Goal: Information Seeking & Learning: Learn about a topic

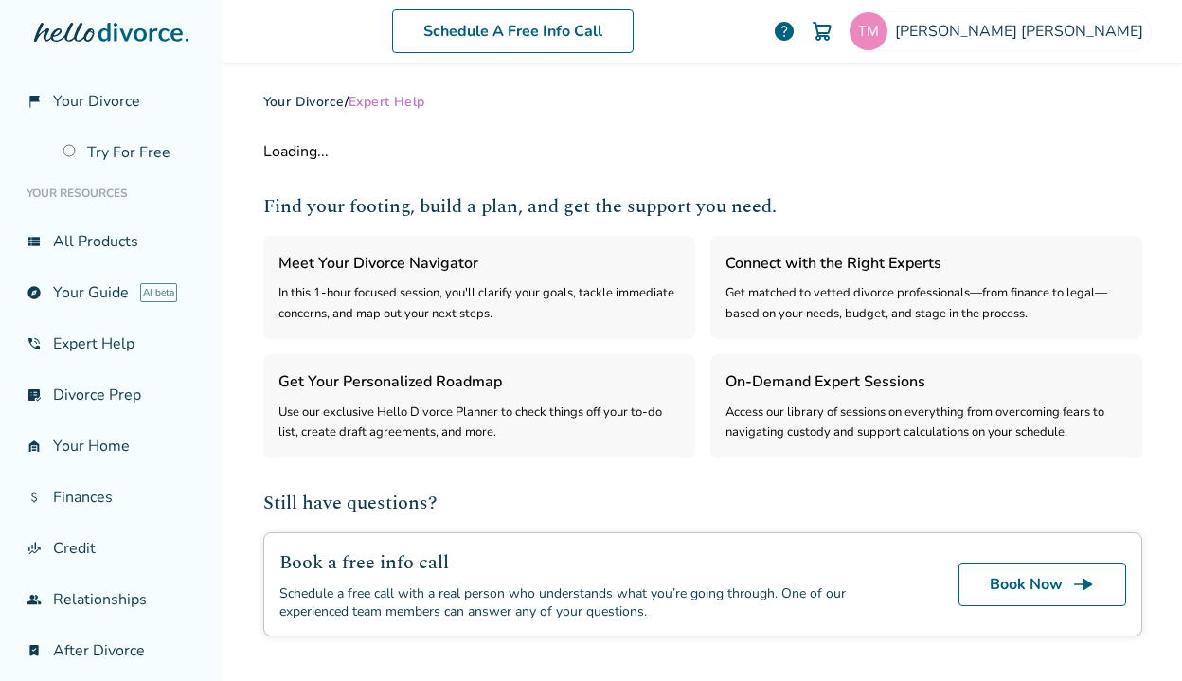
select select "***"
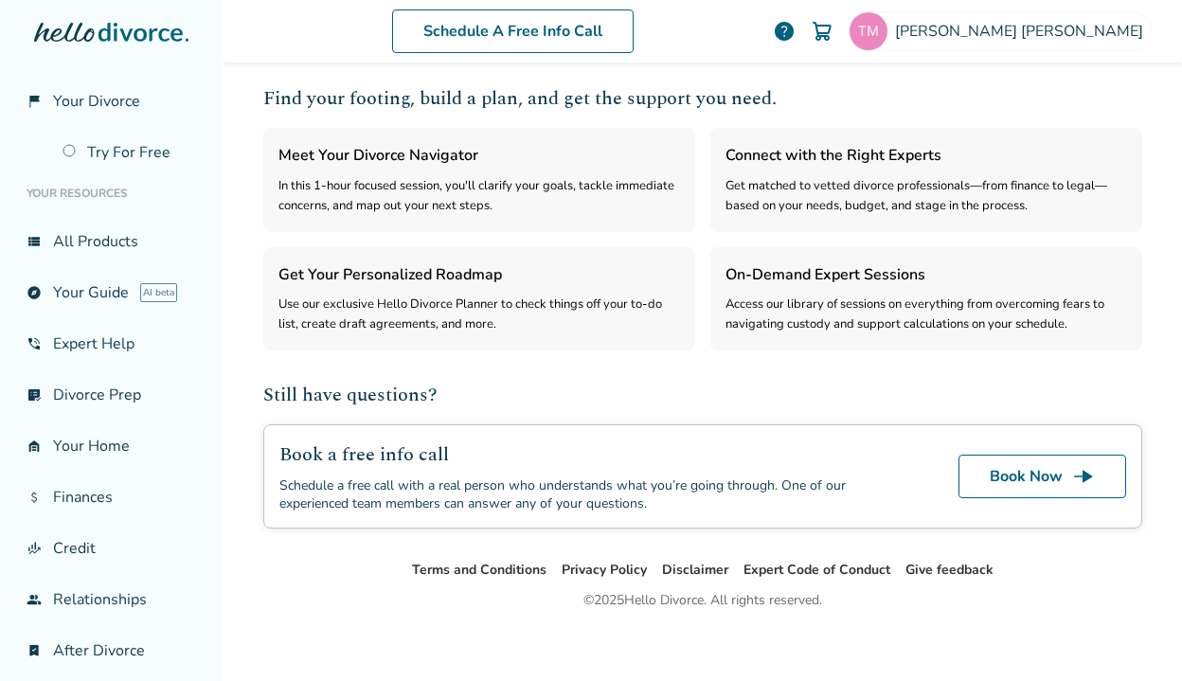
scroll to position [492, 0]
click at [91, 400] on link "list_alt_check Divorce Prep" at bounding box center [111, 395] width 192 height 44
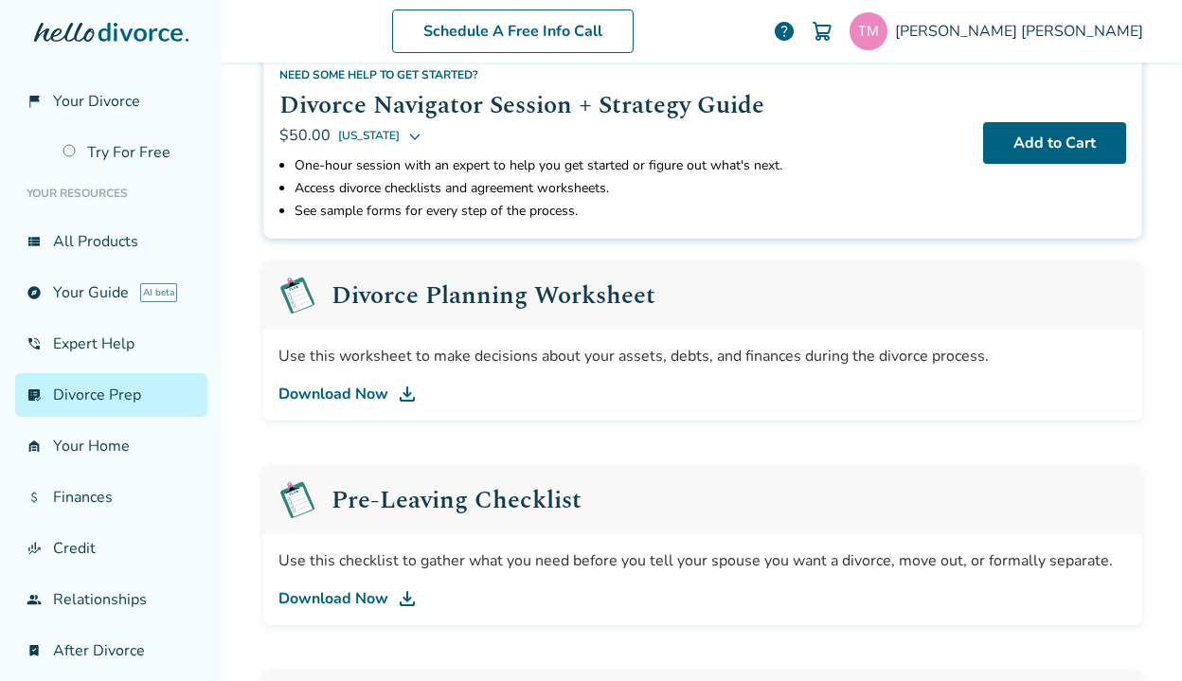
scroll to position [138, 0]
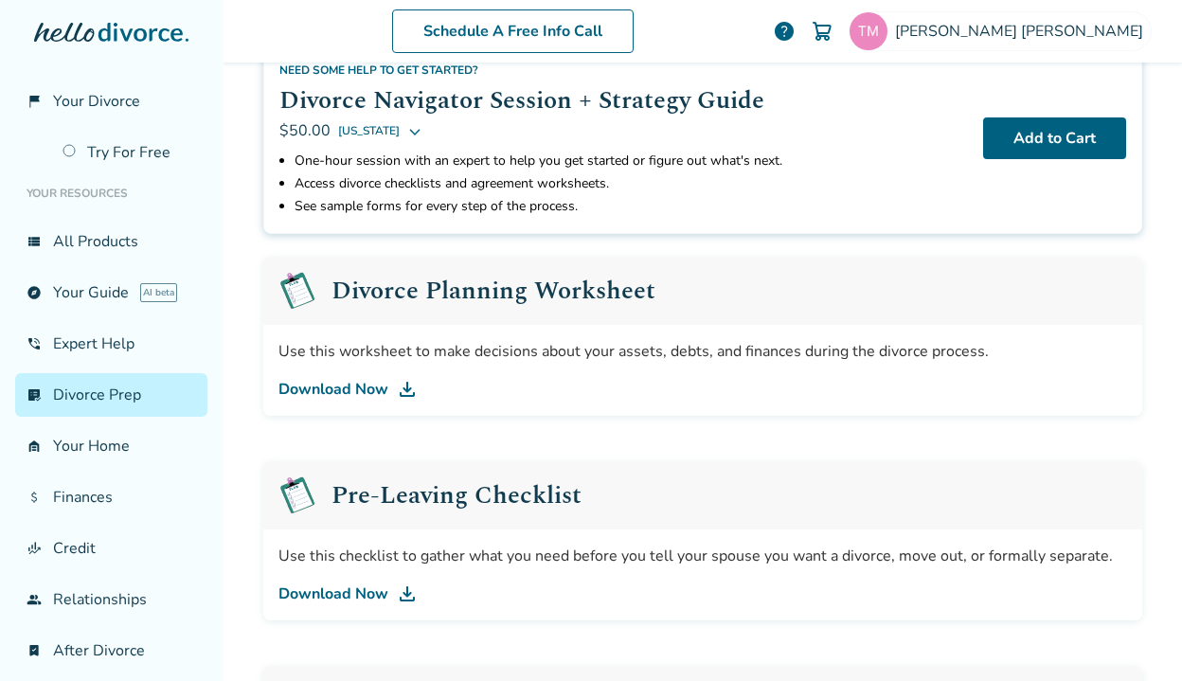
click at [400, 382] on img at bounding box center [407, 389] width 23 height 23
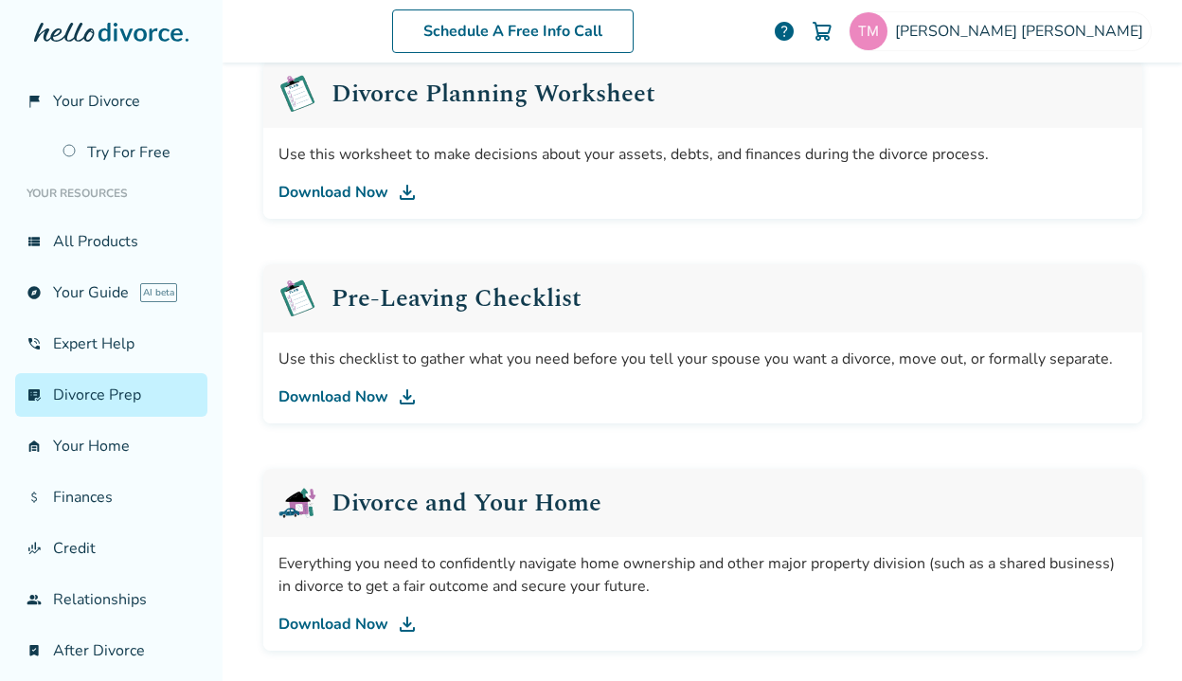
scroll to position [322, 0]
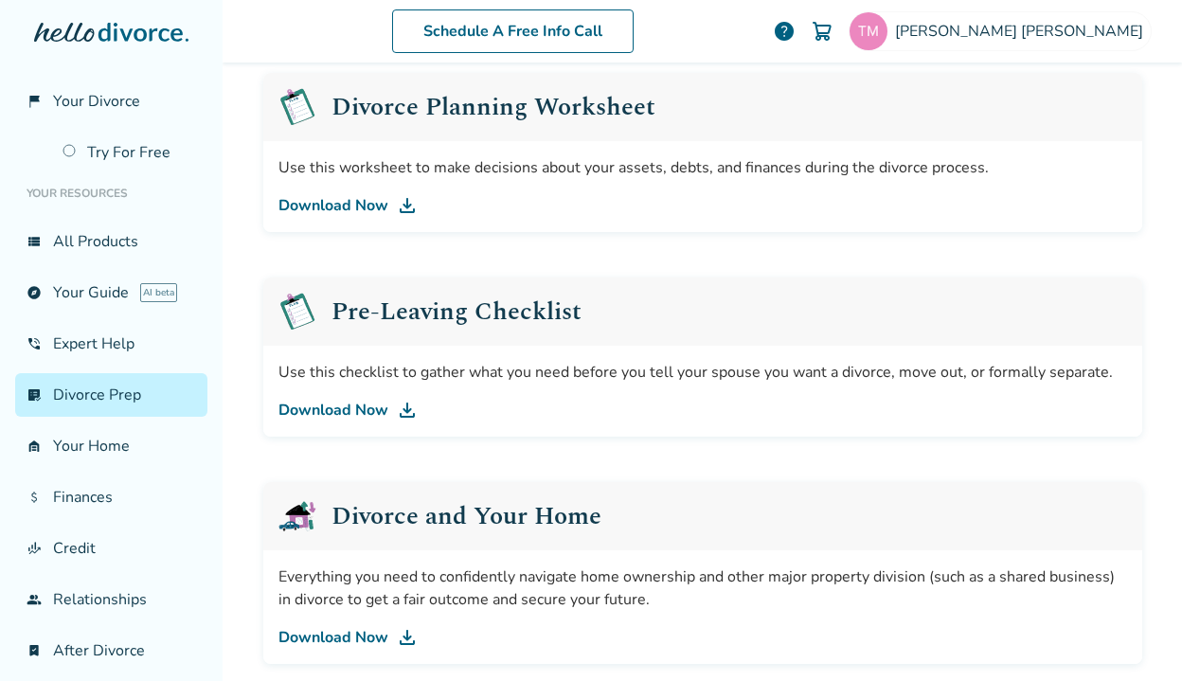
click at [365, 412] on link "Download Now" at bounding box center [702, 410] width 848 height 23
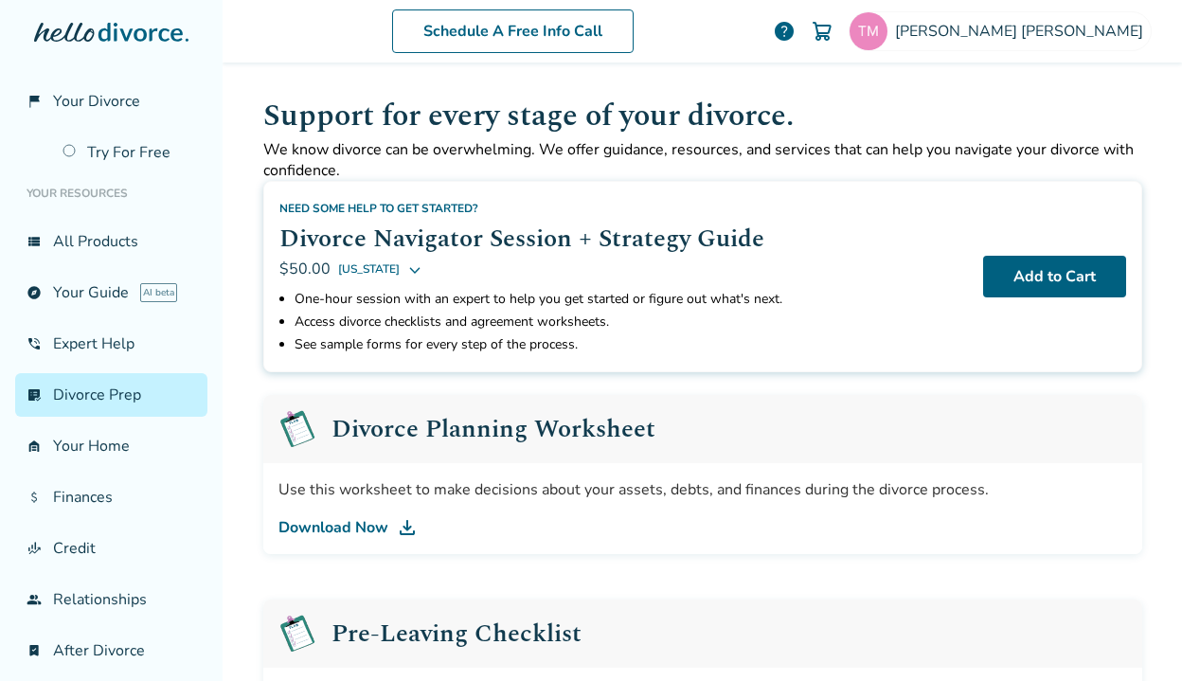
scroll to position [0, 0]
click at [1040, 283] on button "Add to Cart" at bounding box center [1054, 277] width 143 height 42
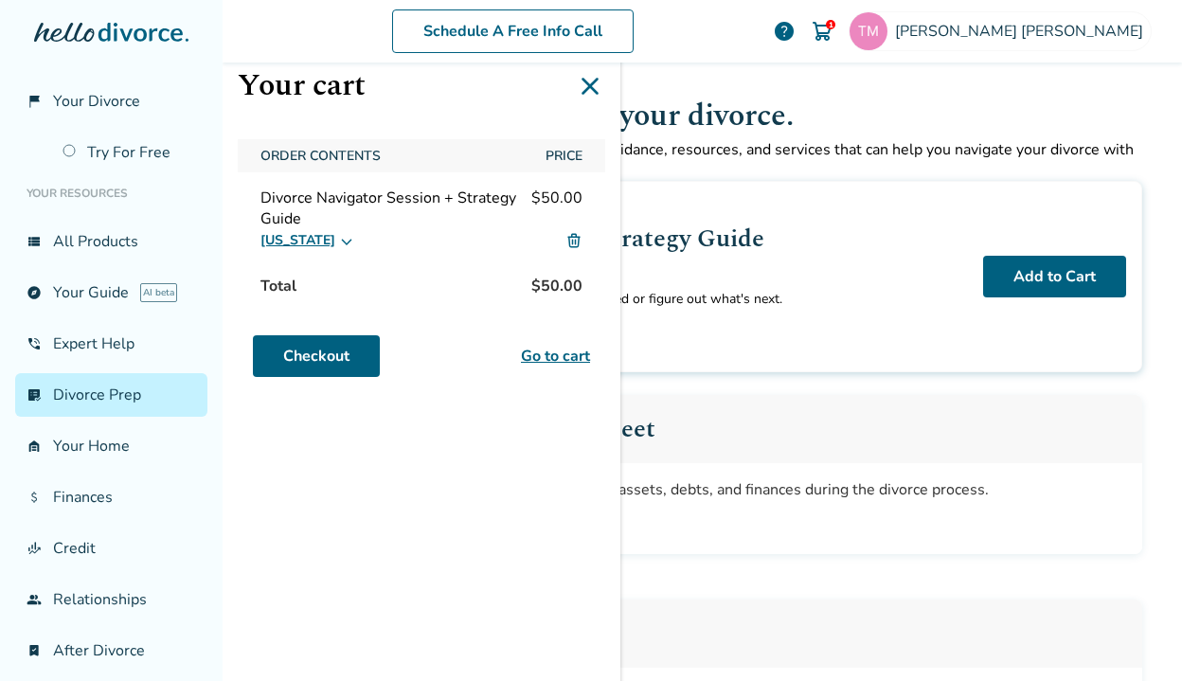
click at [790, 552] on div "Use this worksheet to make decisions about your assets, debts, and finances dur…" at bounding box center [702, 508] width 879 height 91
click at [684, 105] on h1 "Support for every stage of your divorce." at bounding box center [702, 116] width 879 height 46
click at [592, 87] on icon at bounding box center [589, 86] width 17 height 17
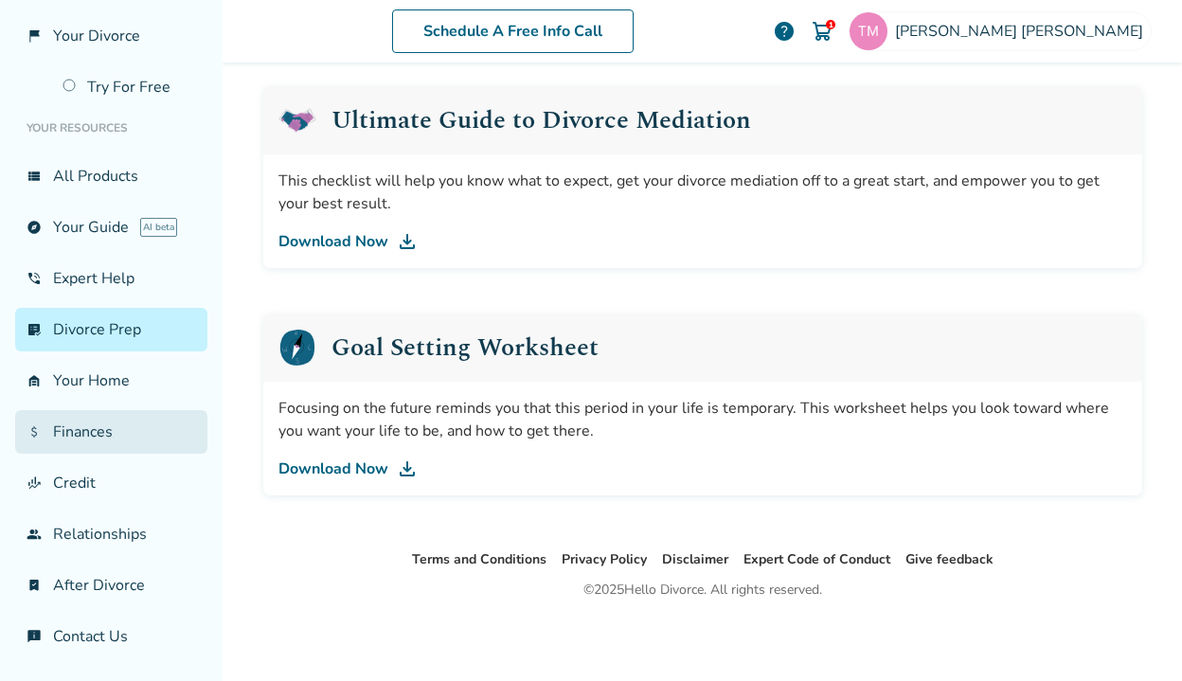
scroll to position [65, 0]
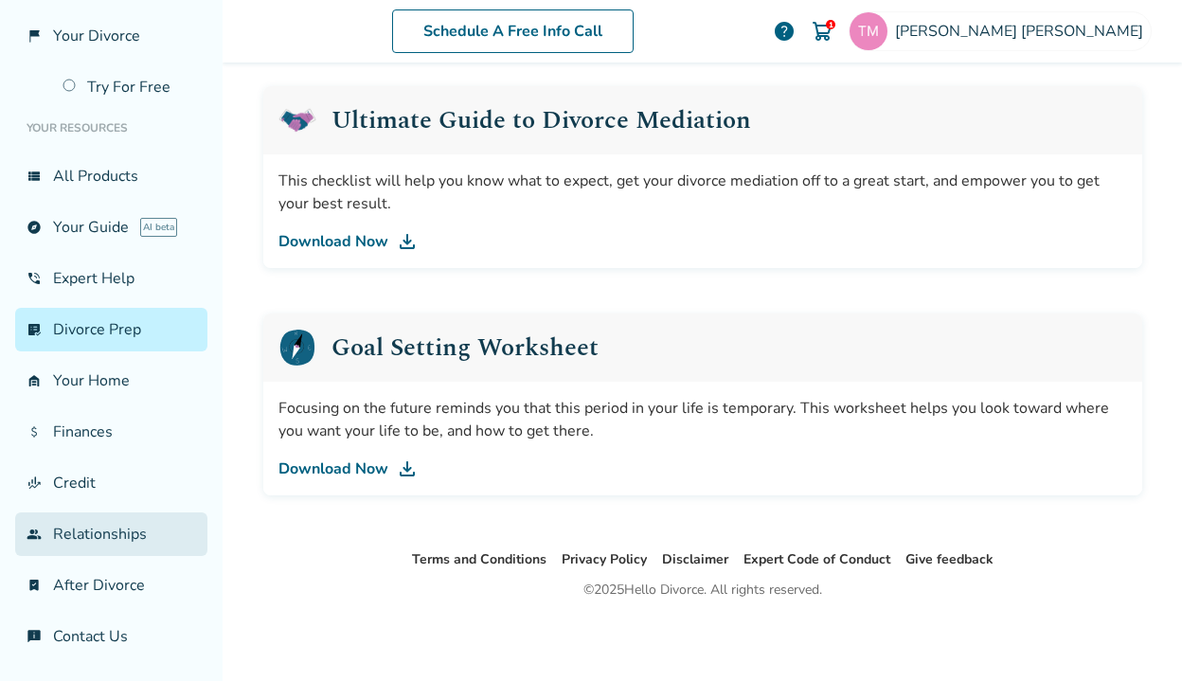
click at [84, 536] on link "group Relationships" at bounding box center [111, 534] width 192 height 44
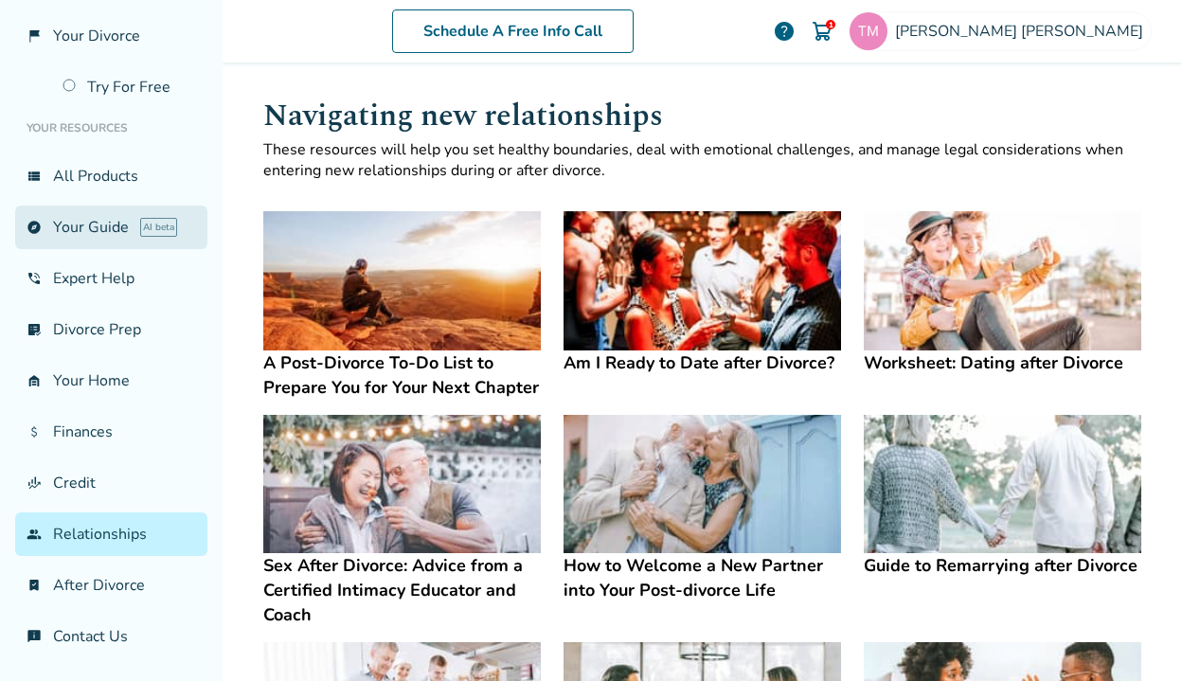
click at [98, 225] on link "explore Your Guide AI beta" at bounding box center [111, 227] width 192 height 44
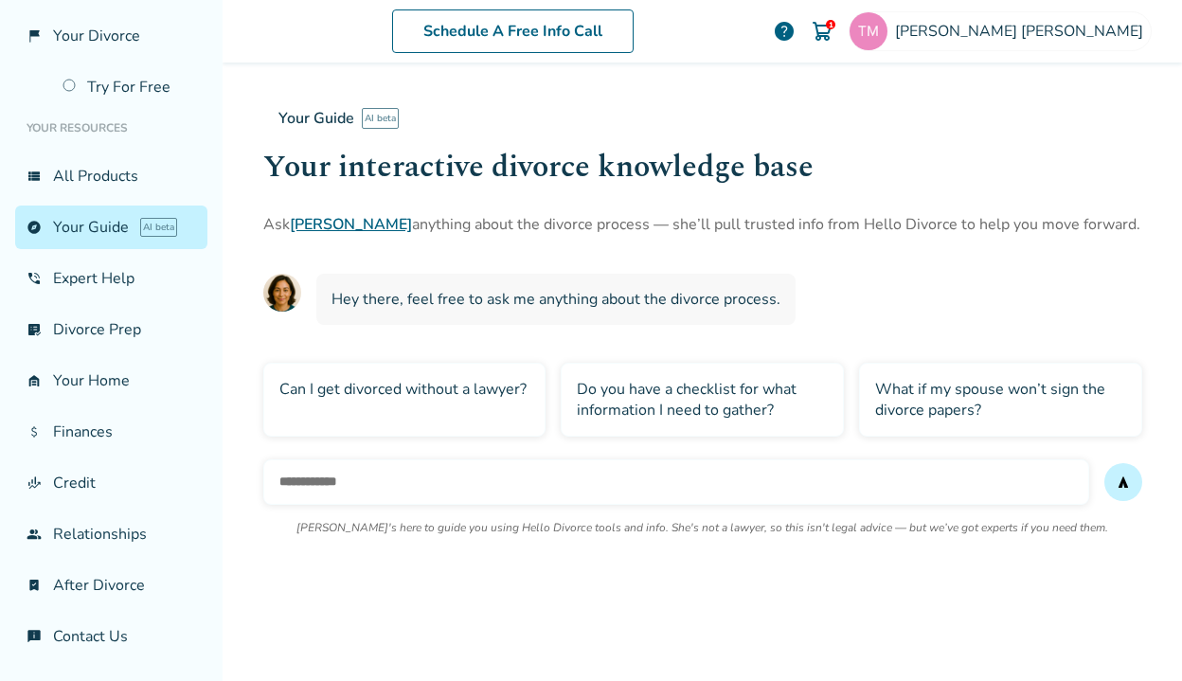
click at [381, 383] on div "Can I get divorced without a lawyer?" at bounding box center [404, 400] width 283 height 74
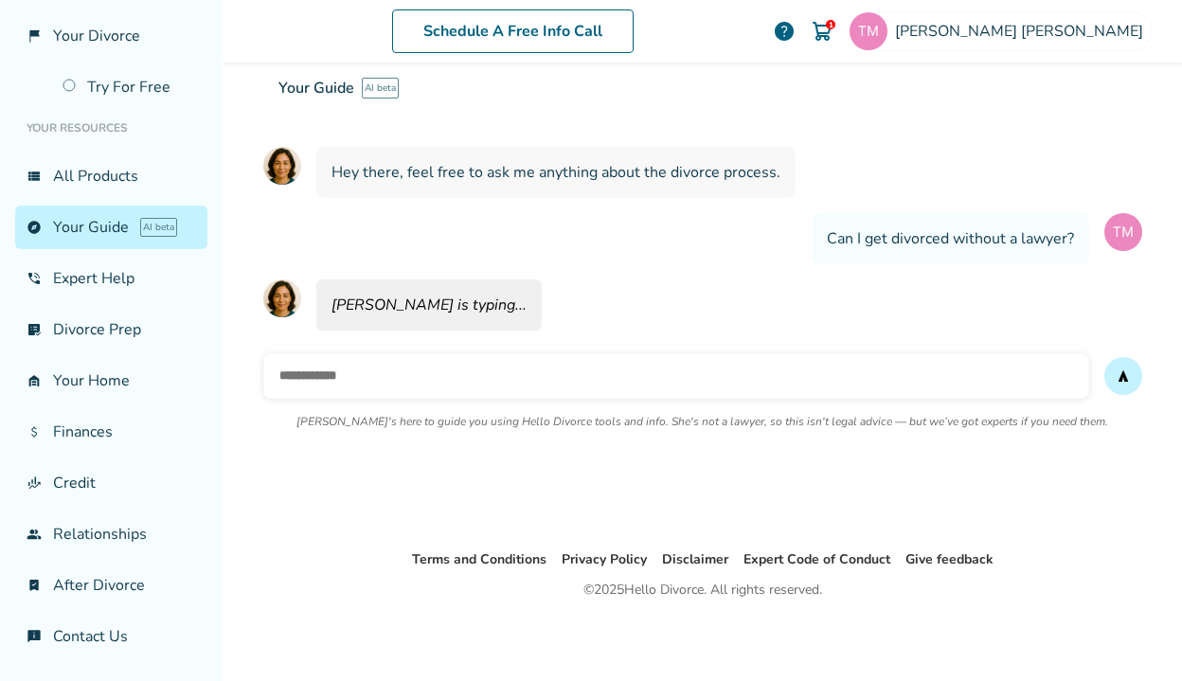
scroll to position [127, 0]
click at [399, 309] on div "Hallie is typing..." at bounding box center [428, 304] width 225 height 51
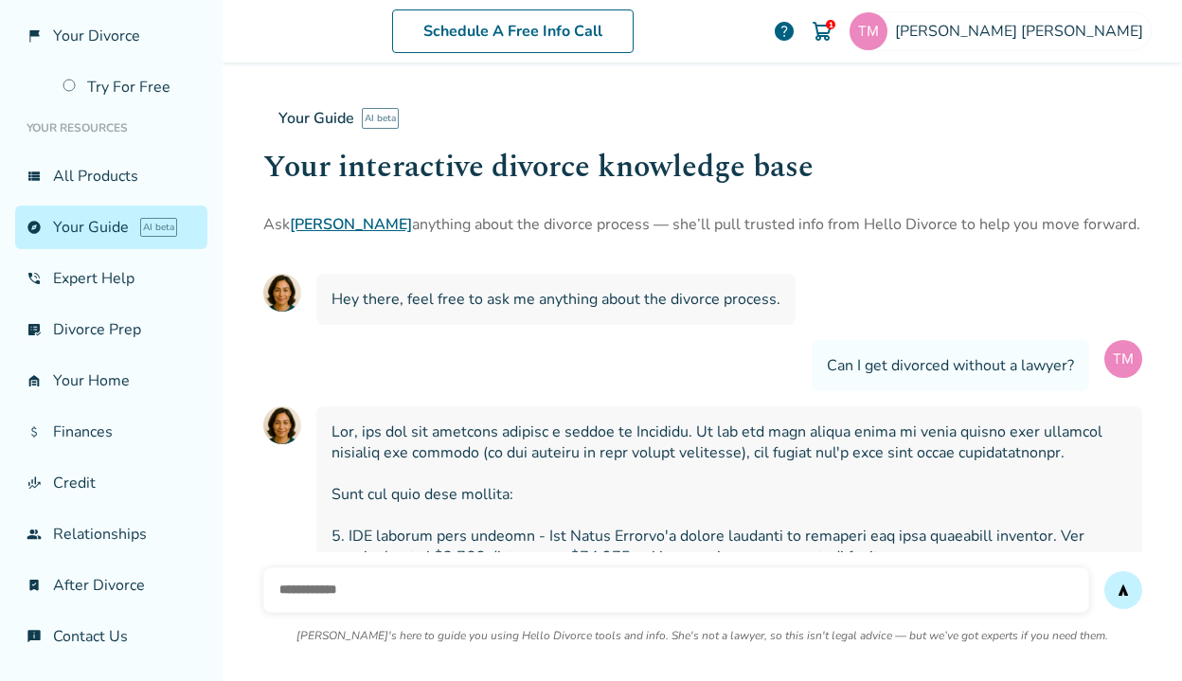
scroll to position [0, 0]
click at [118, 280] on link "phone_in_talk Expert Help" at bounding box center [111, 279] width 192 height 44
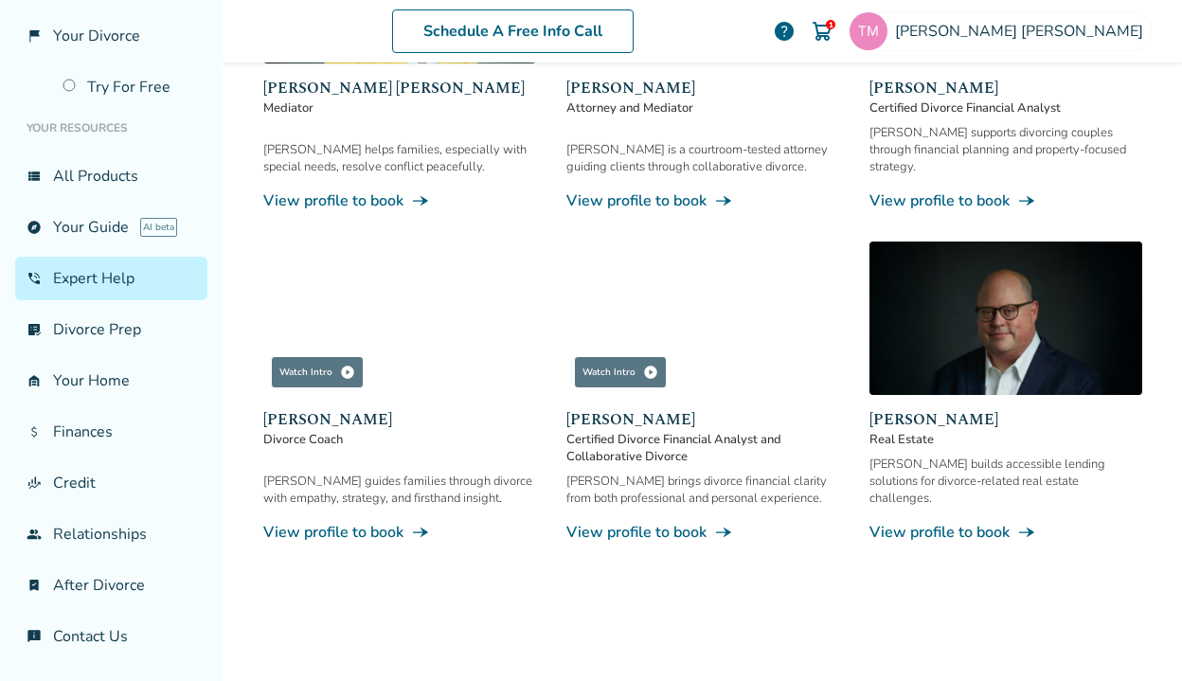
scroll to position [437, 0]
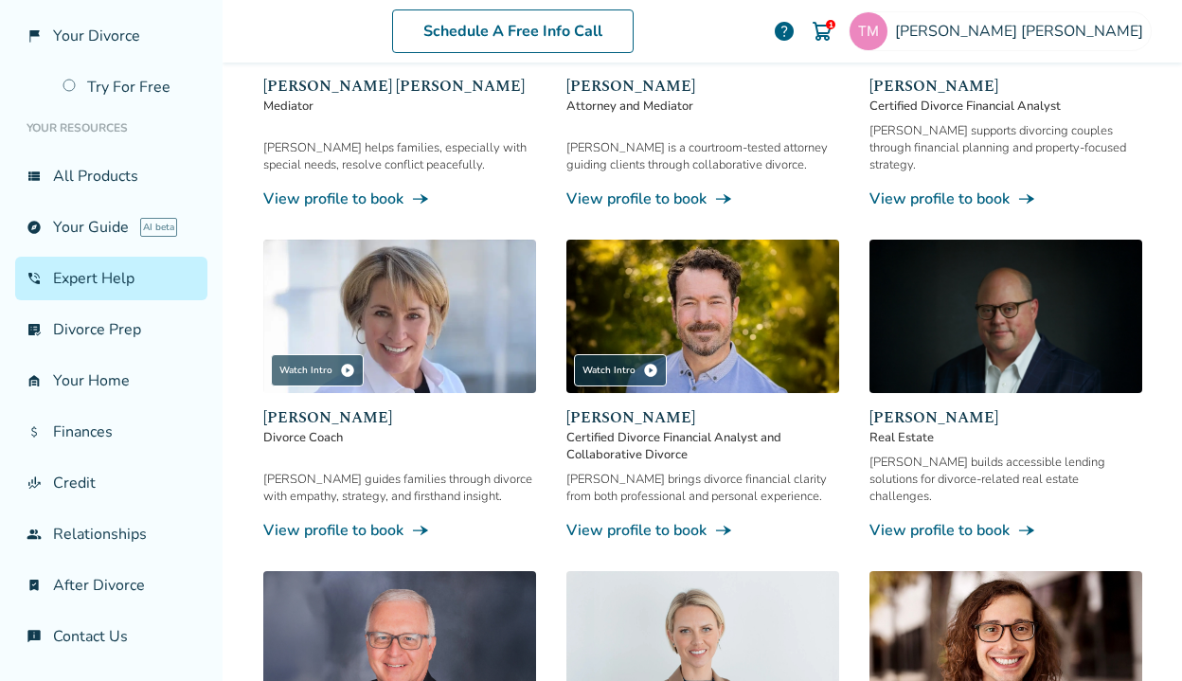
click at [376, 339] on img at bounding box center [399, 316] width 273 height 153
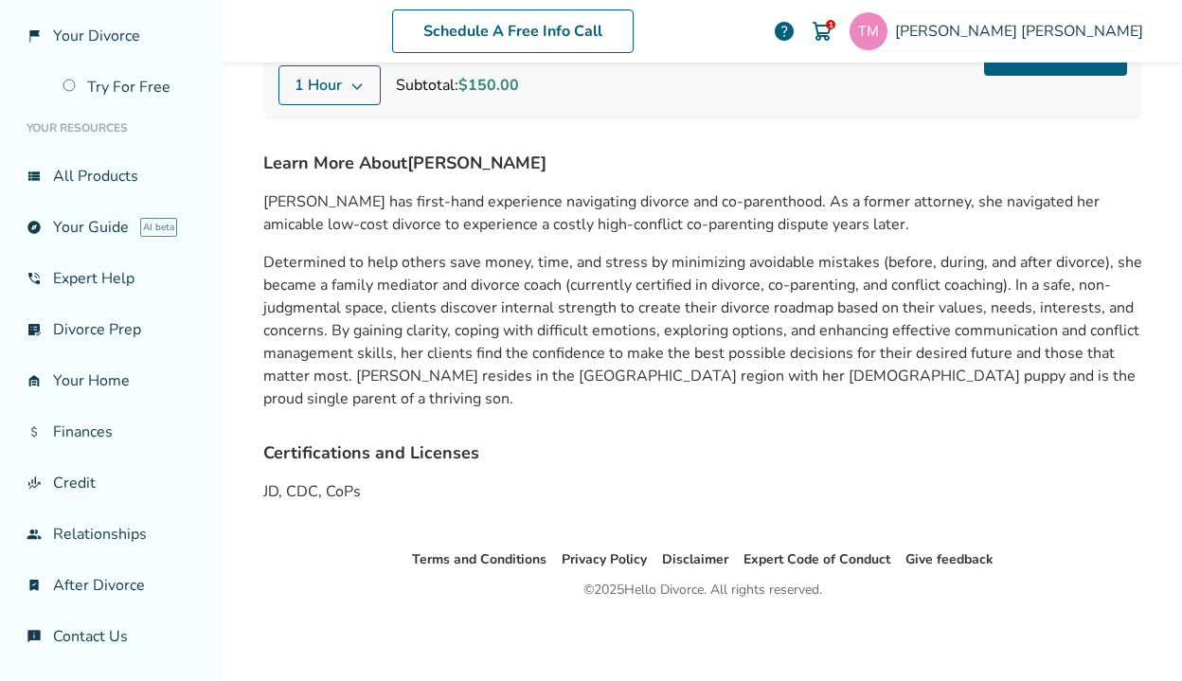
scroll to position [300, 0]
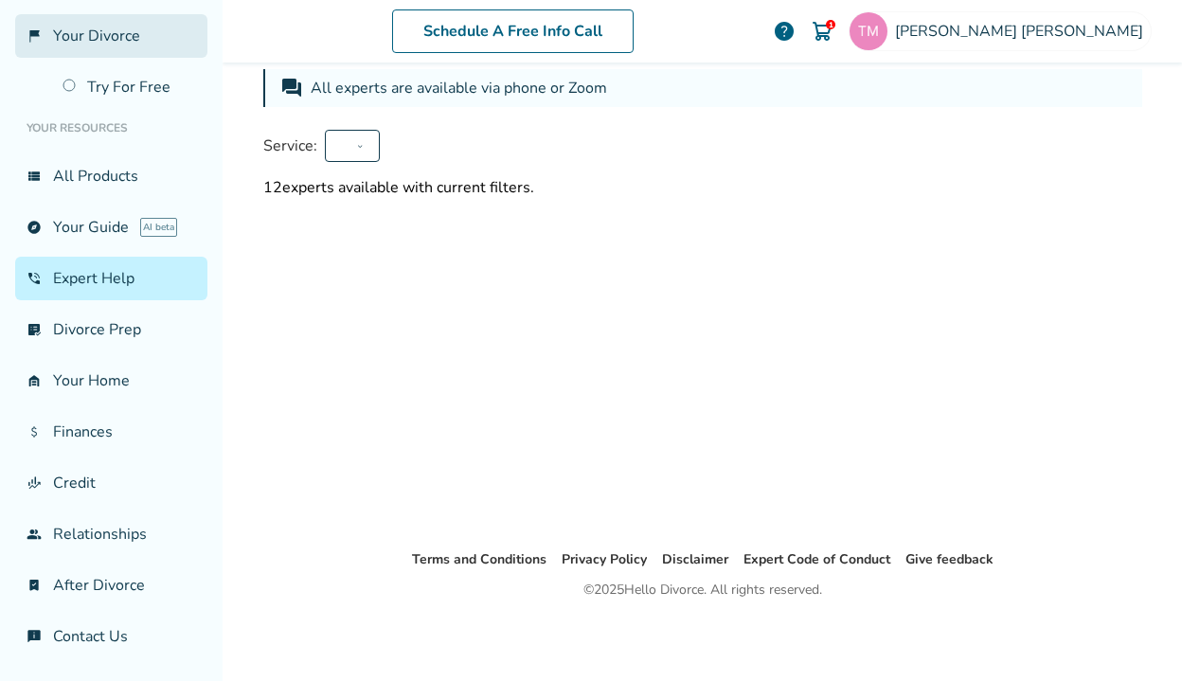
scroll to position [127, 0]
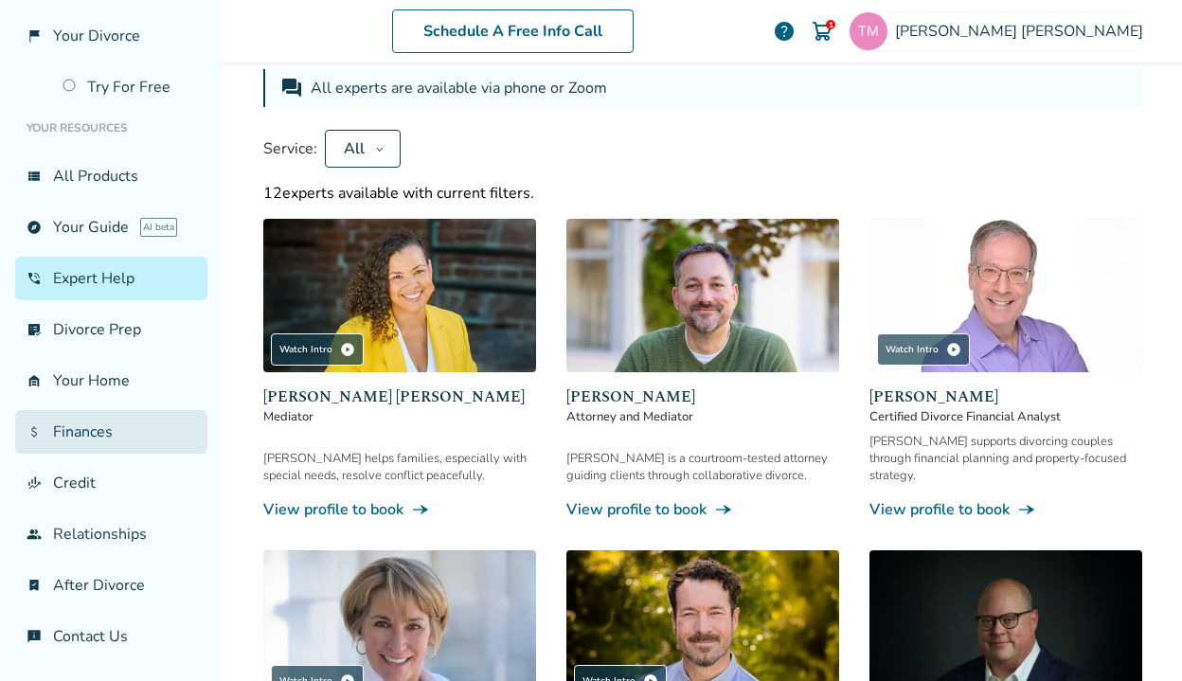
click at [110, 429] on link "attach_money Finances" at bounding box center [111, 432] width 192 height 44
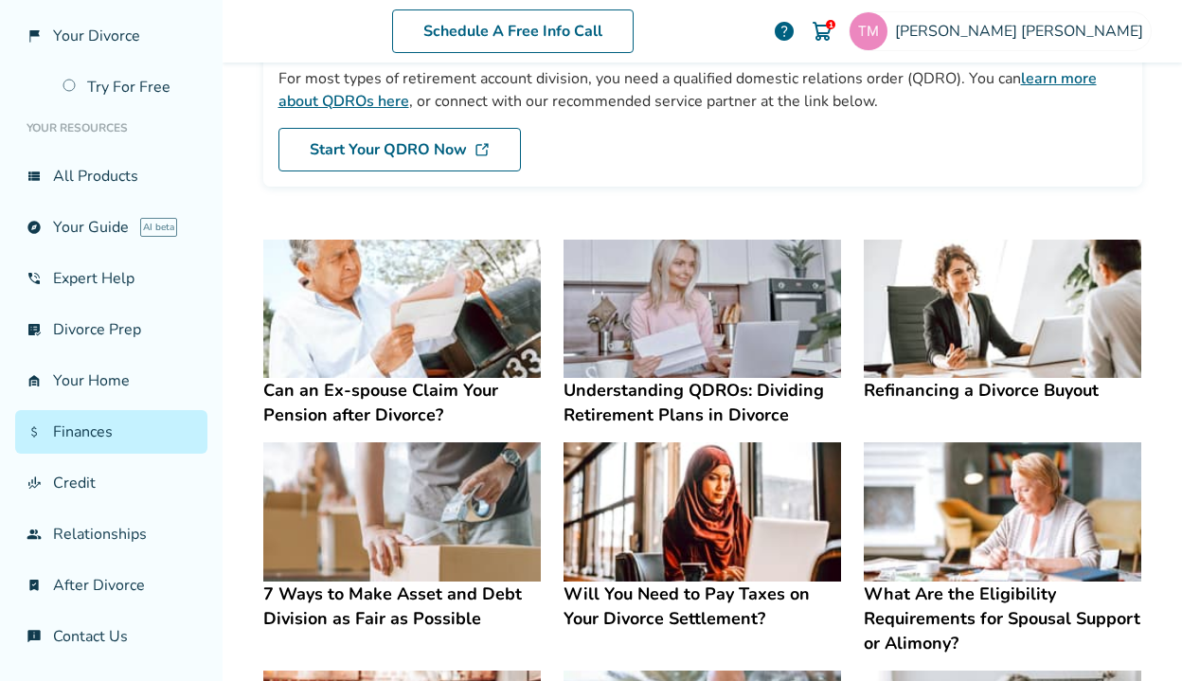
scroll to position [236, 0]
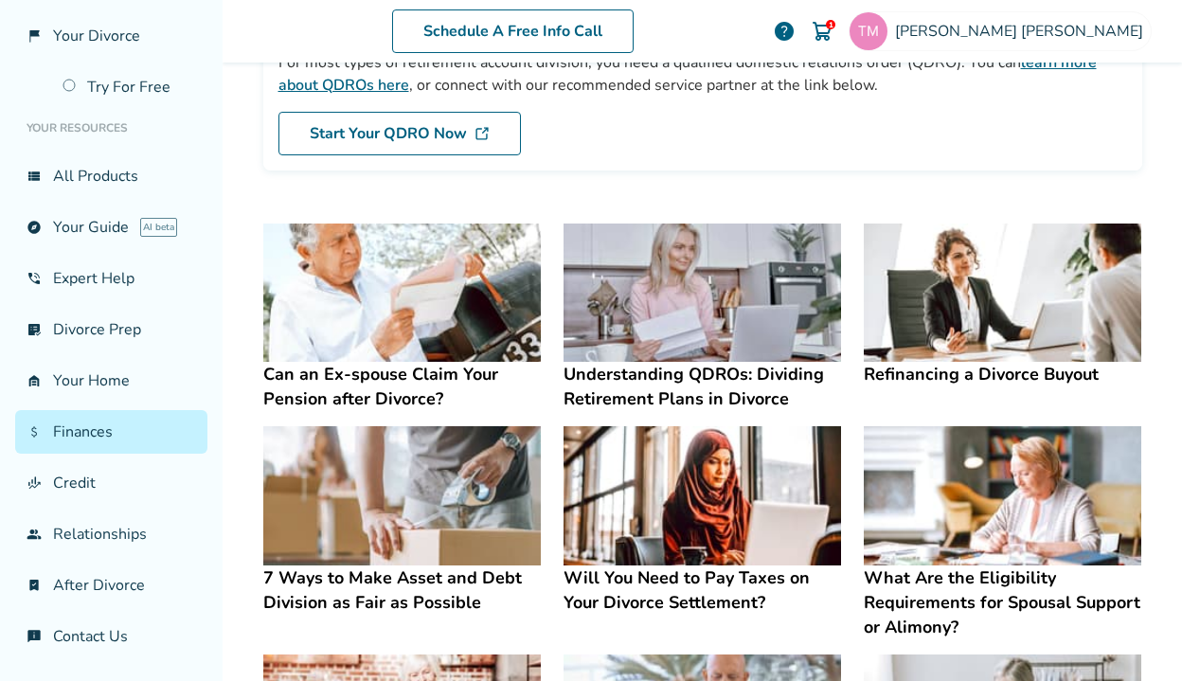
click at [409, 301] on img at bounding box center [401, 292] width 277 height 139
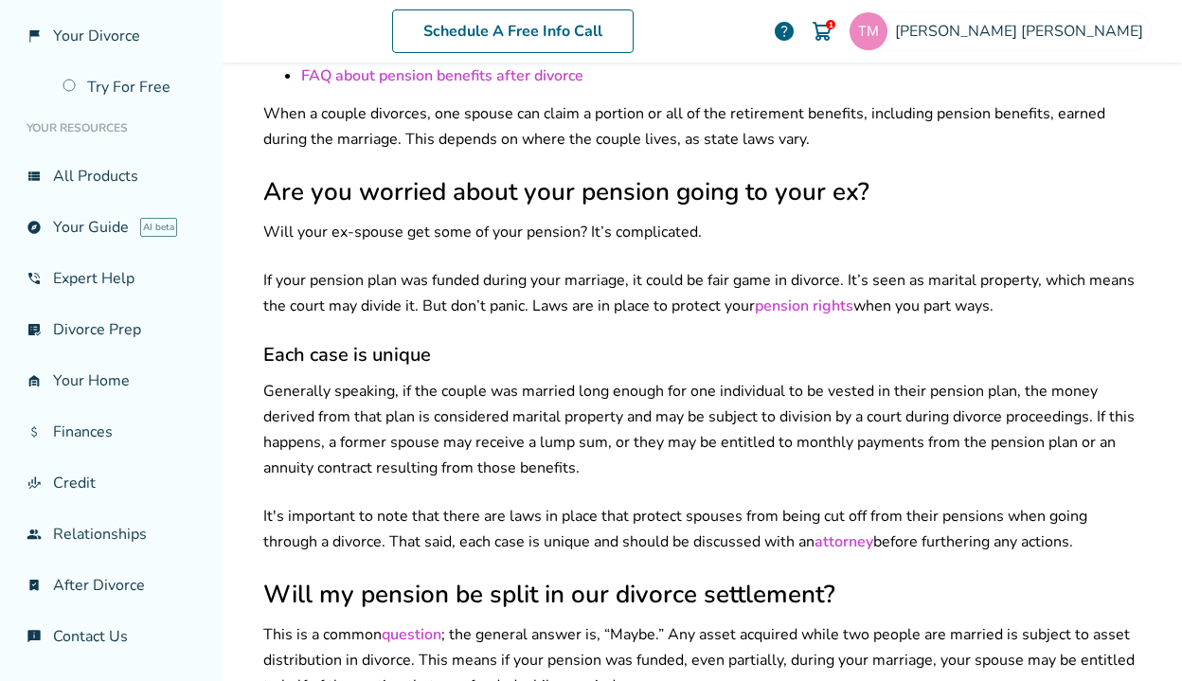
scroll to position [523, 0]
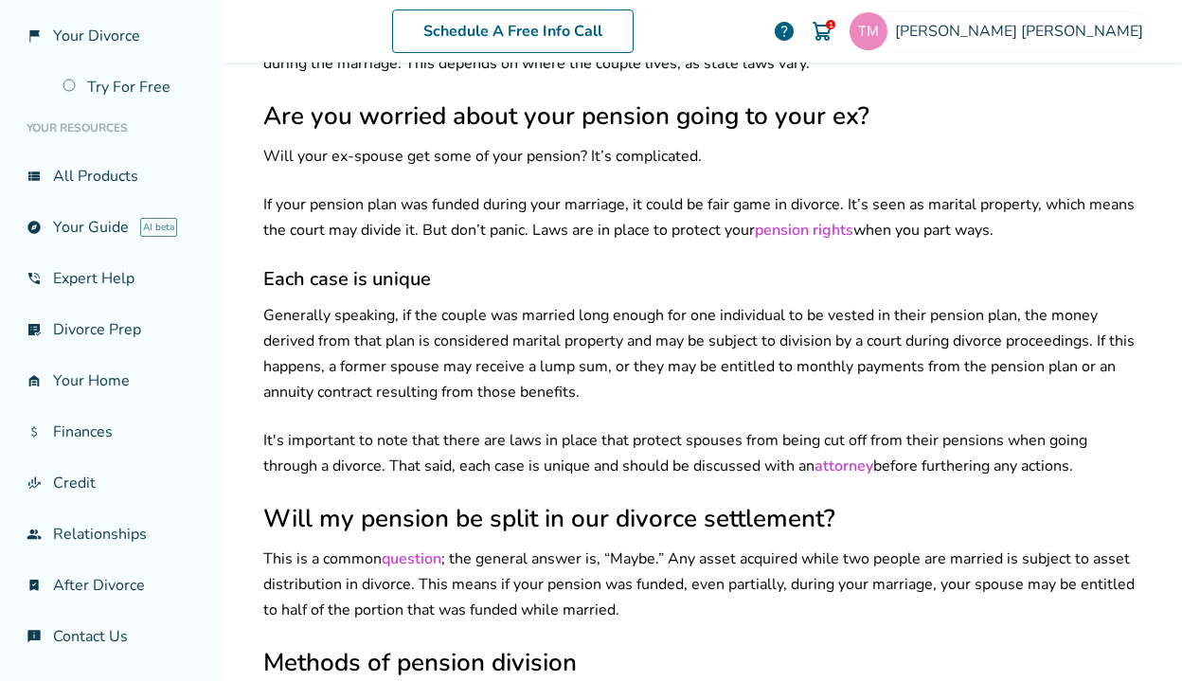
click at [791, 220] on link "pension rights" at bounding box center [804, 230] width 98 height 21
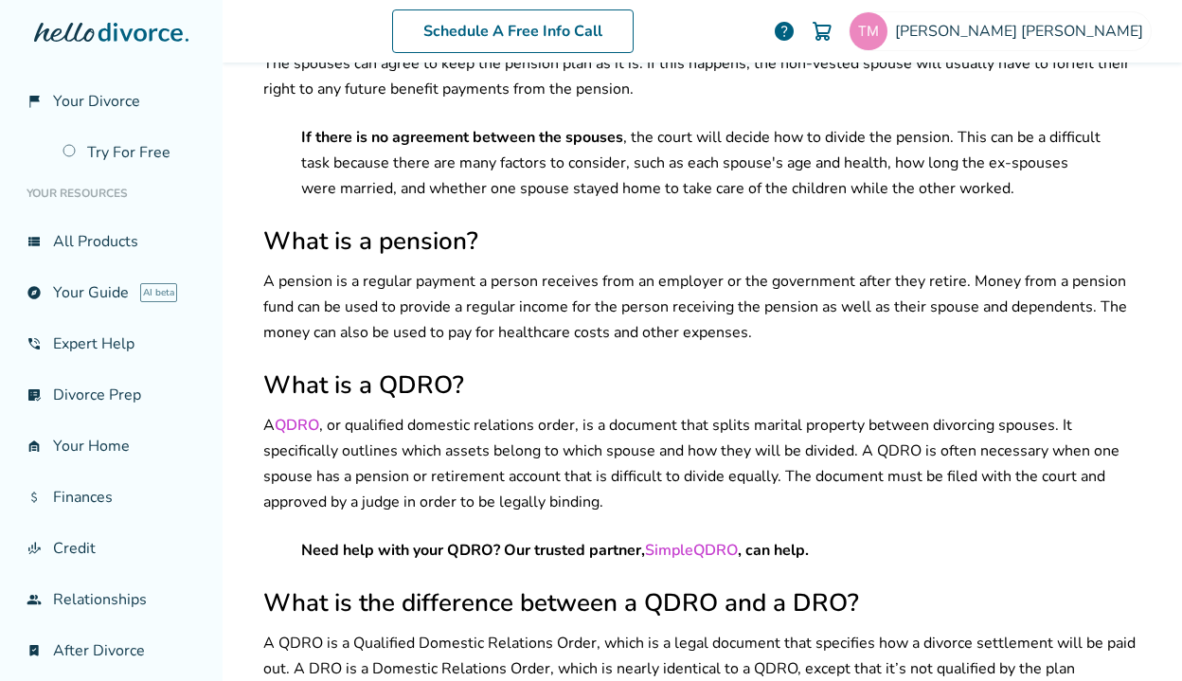
scroll to position [474, 0]
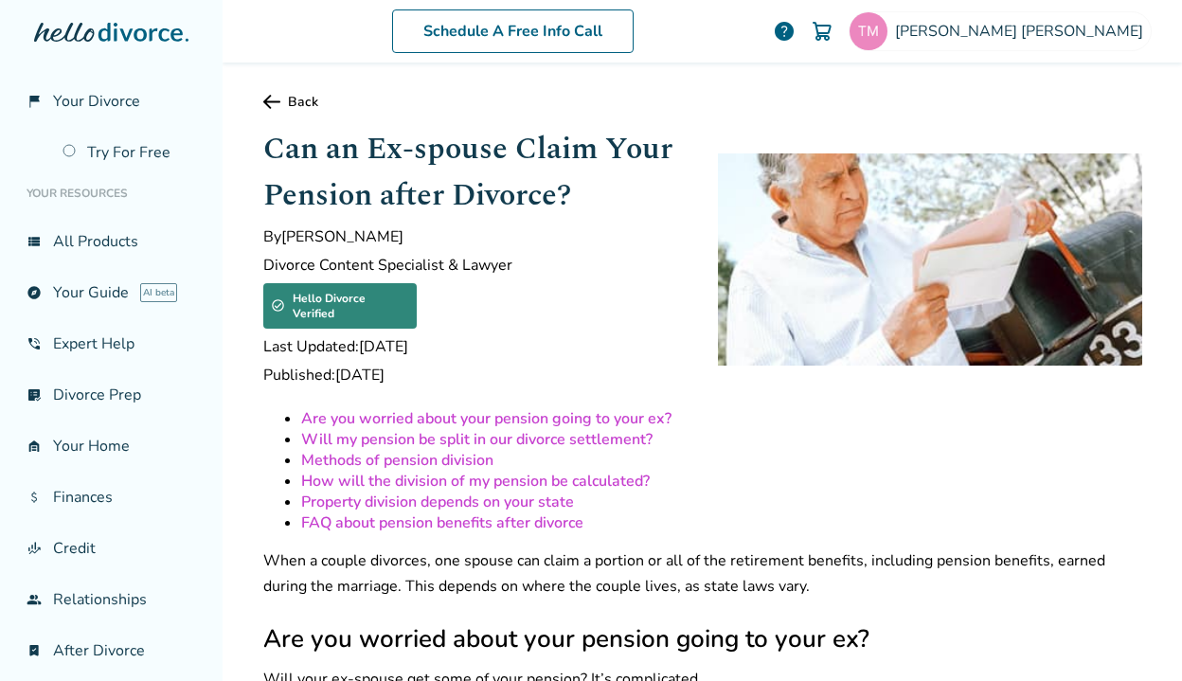
click at [273, 108] on icon at bounding box center [271, 102] width 17 height 14
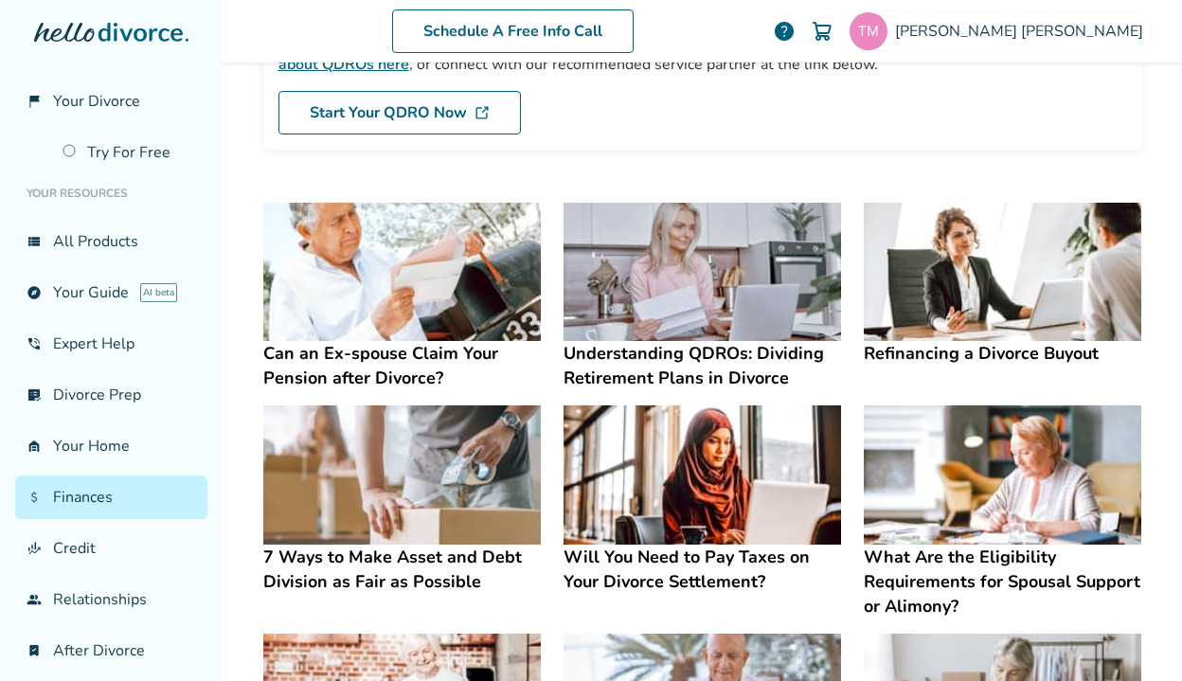
scroll to position [261, 0]
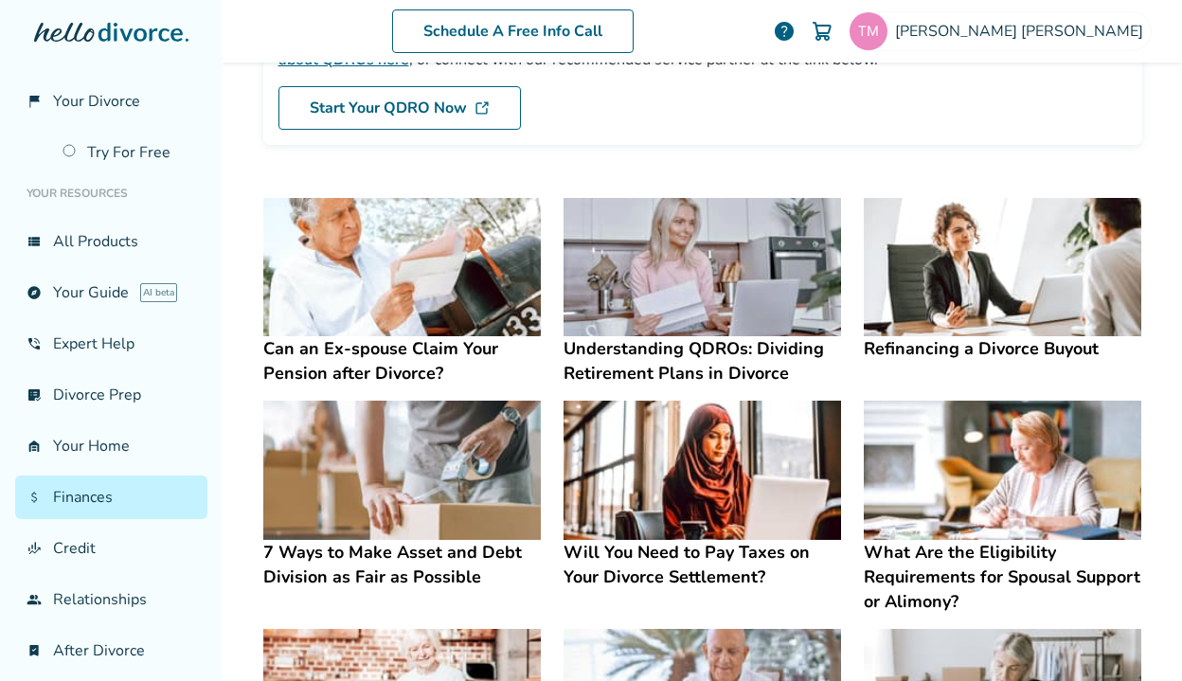
click at [695, 309] on img at bounding box center [701, 267] width 277 height 139
